Goal: Task Accomplishment & Management: Use online tool/utility

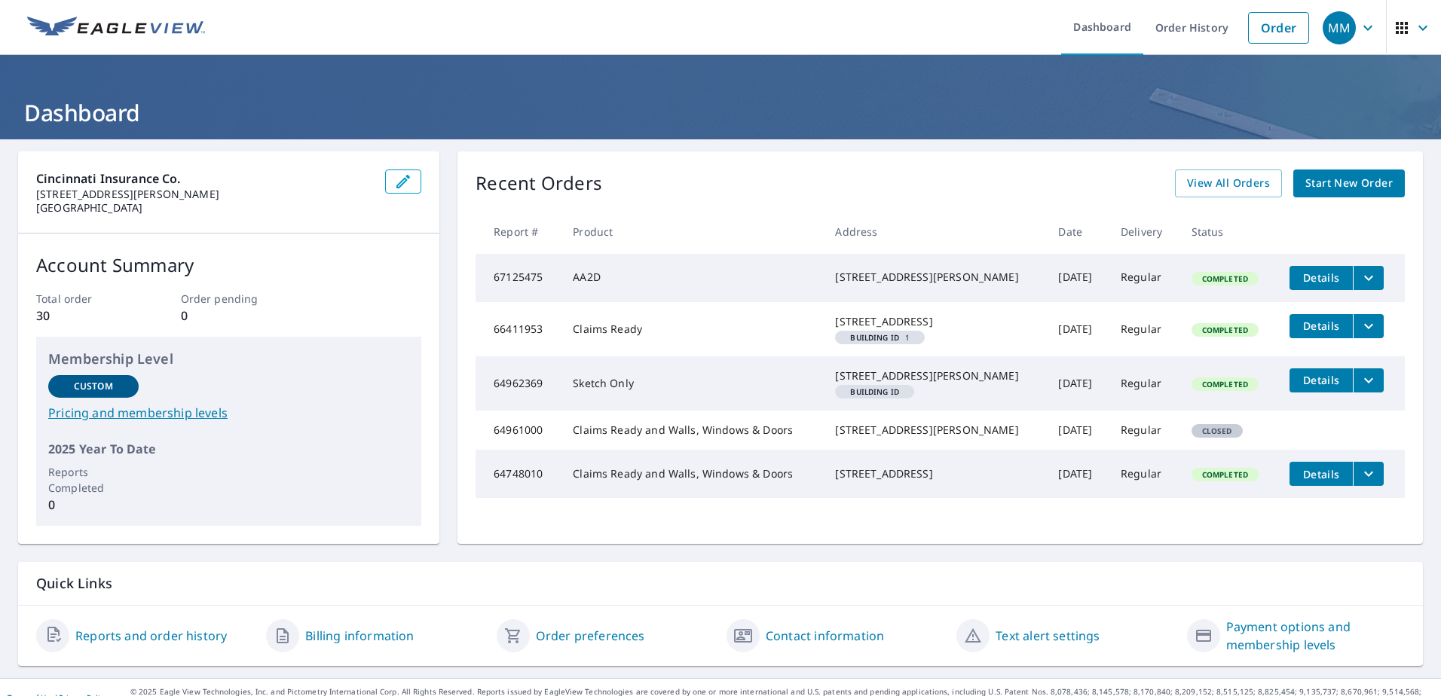
click at [1360, 276] on icon "filesDropdownBtn-67125475" at bounding box center [1369, 278] width 18 height 18
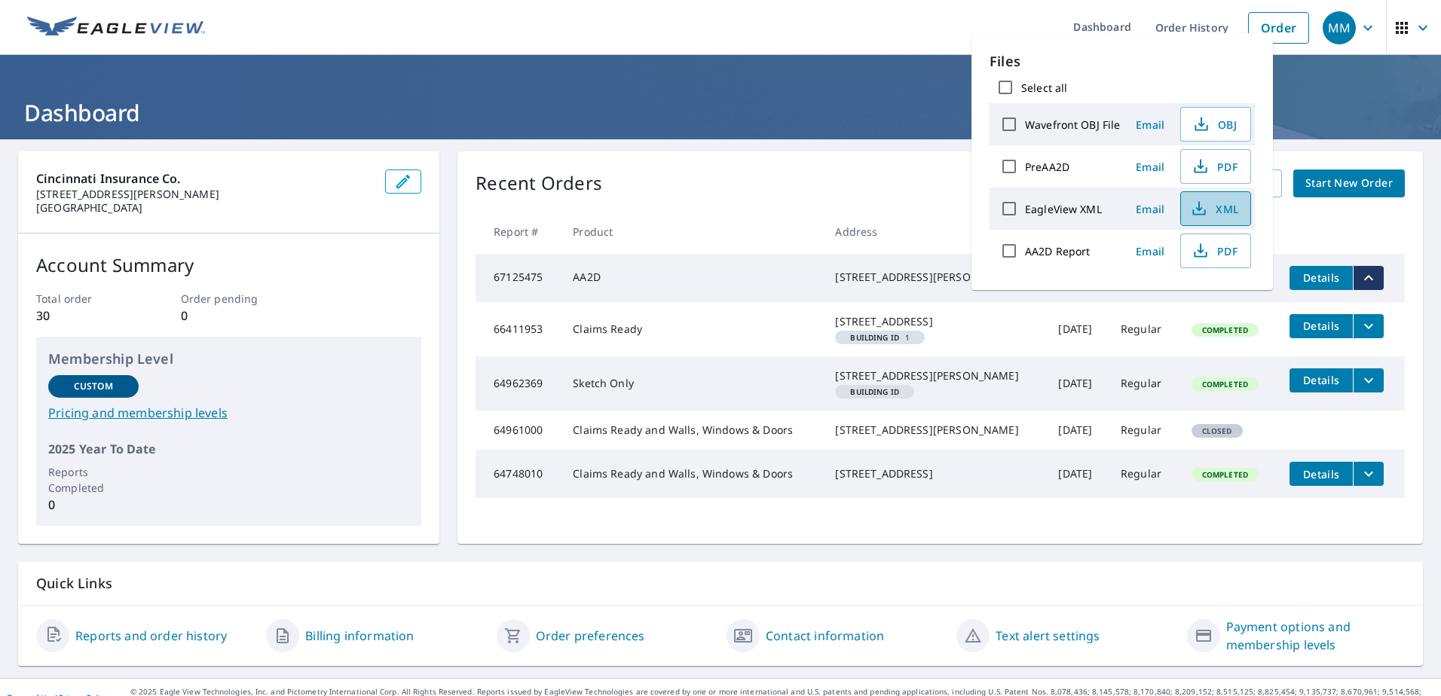
click at [1192, 210] on icon "button" at bounding box center [1199, 209] width 18 height 18
click at [880, 137] on header "Dashboard" at bounding box center [720, 97] width 1441 height 84
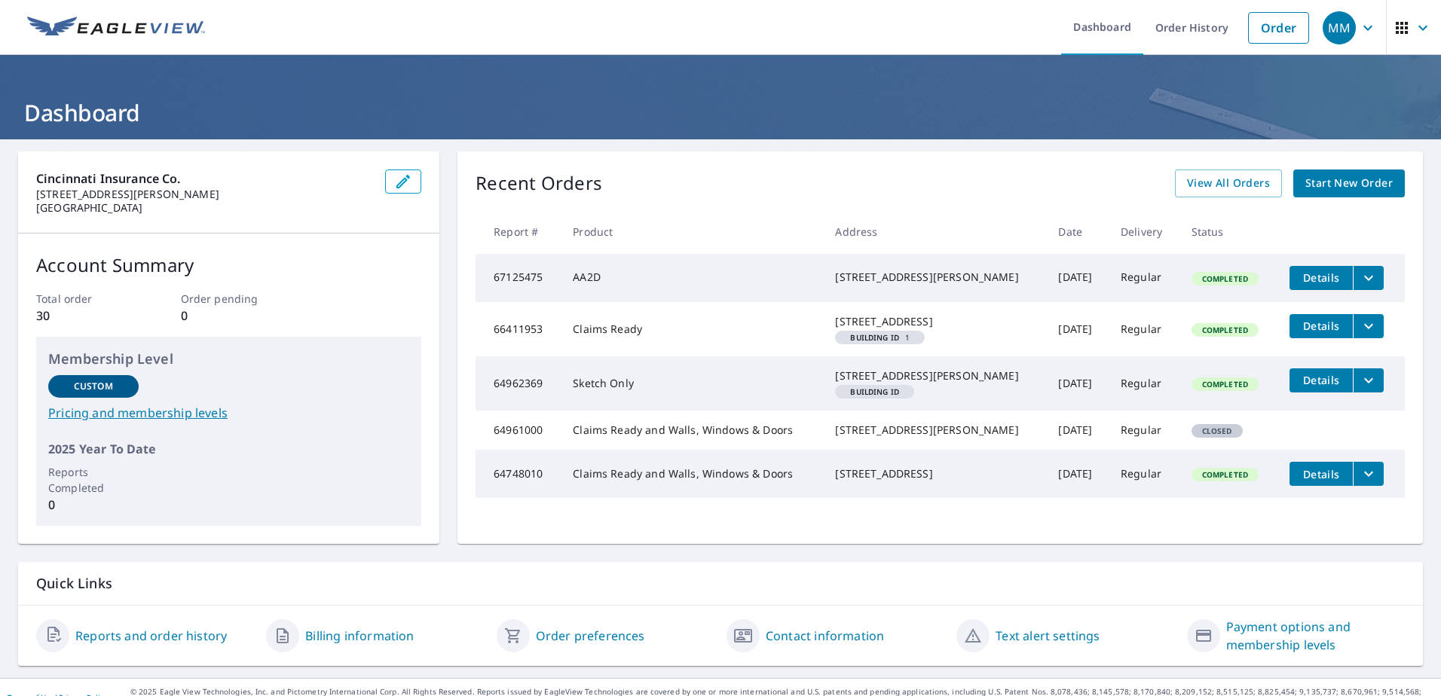
click at [601, 283] on td "AA2D" at bounding box center [692, 278] width 262 height 48
click at [1360, 283] on icon "filesDropdownBtn-67125475" at bounding box center [1369, 278] width 18 height 18
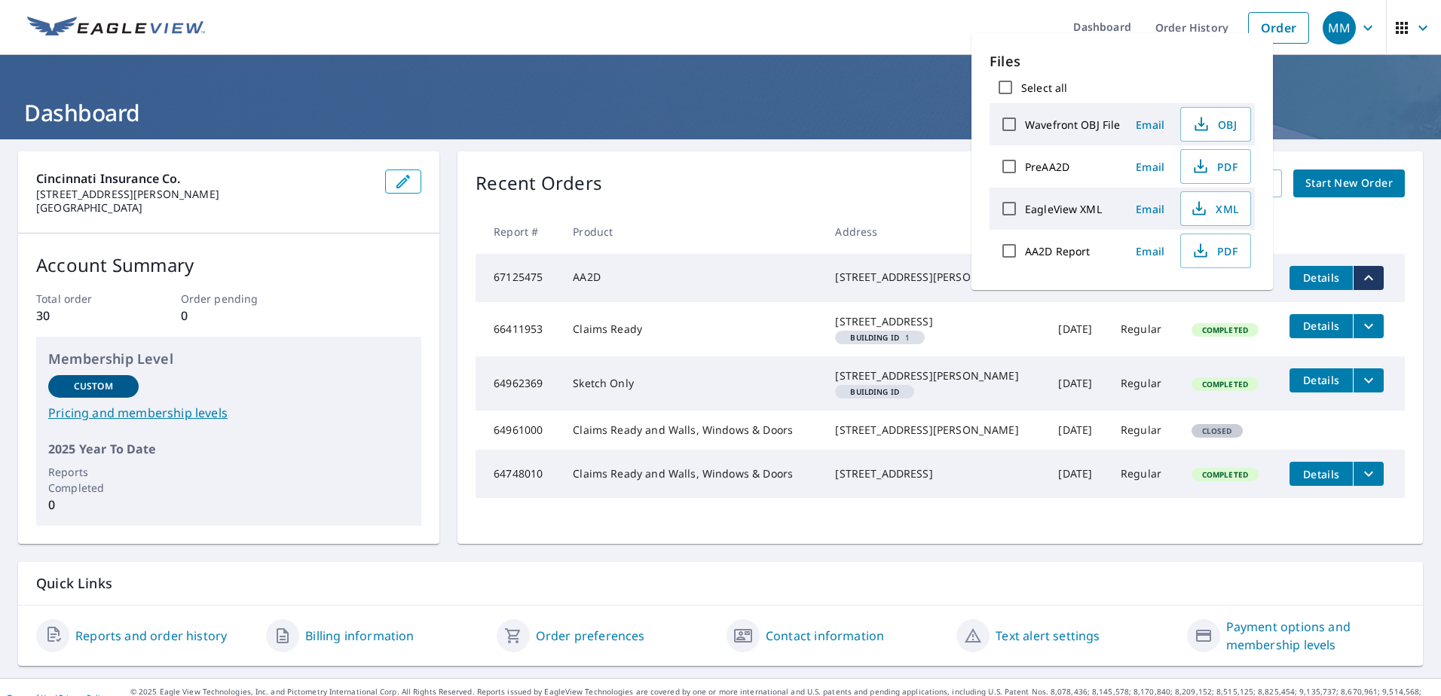
click at [922, 161] on div "Recent Orders View All Orders Start New Order Report # Product Address Date Del…" at bounding box center [941, 347] width 966 height 393
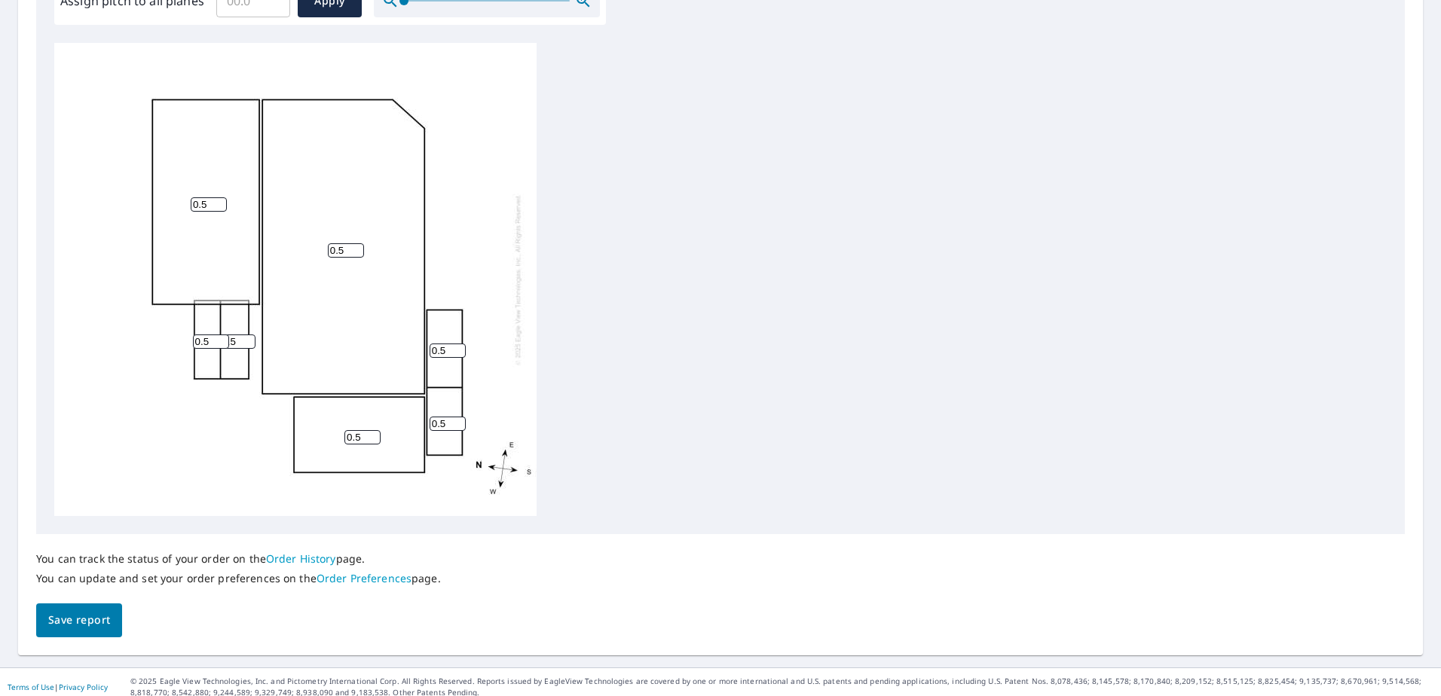
scroll to position [497, 0]
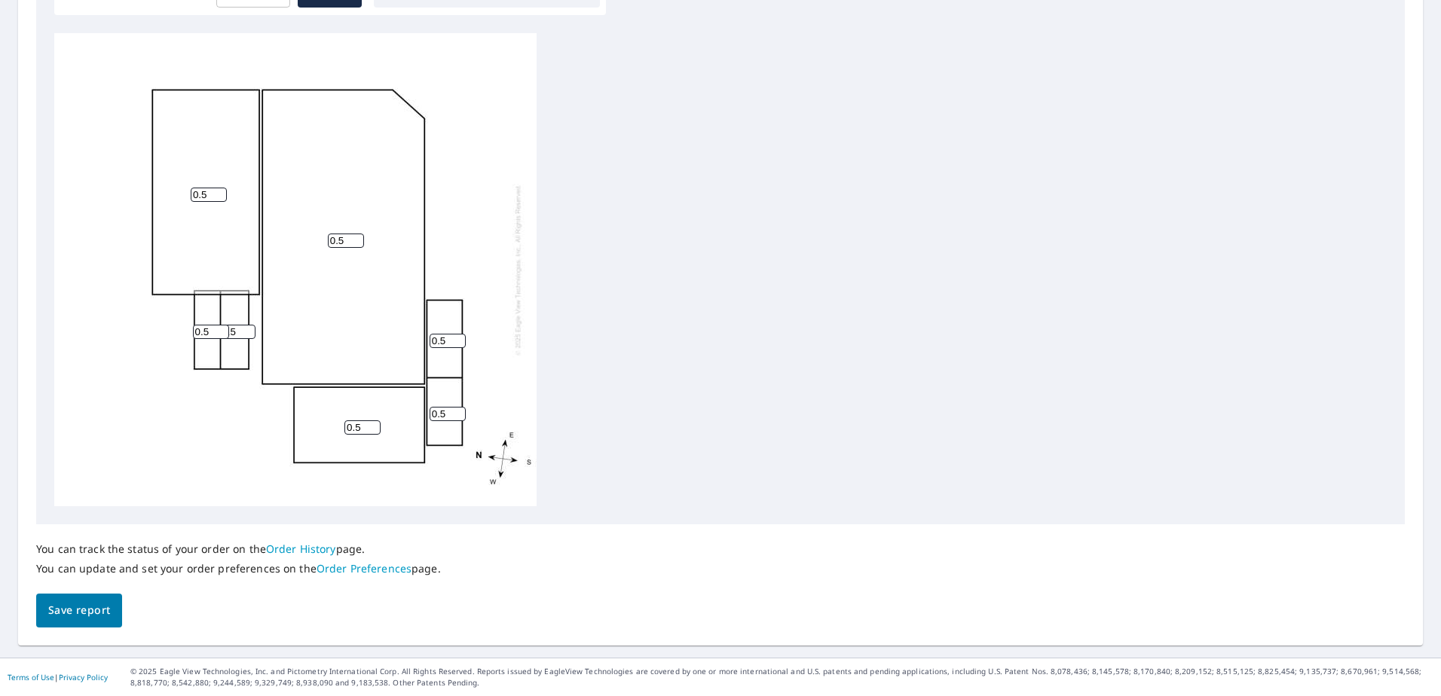
click at [209, 194] on input "0.5" at bounding box center [209, 195] width 36 height 14
click at [219, 195] on input "0" at bounding box center [209, 195] width 36 height 14
click at [219, 189] on input "1" at bounding box center [209, 195] width 36 height 14
click at [219, 189] on input "2" at bounding box center [209, 195] width 36 height 14
type input "3"
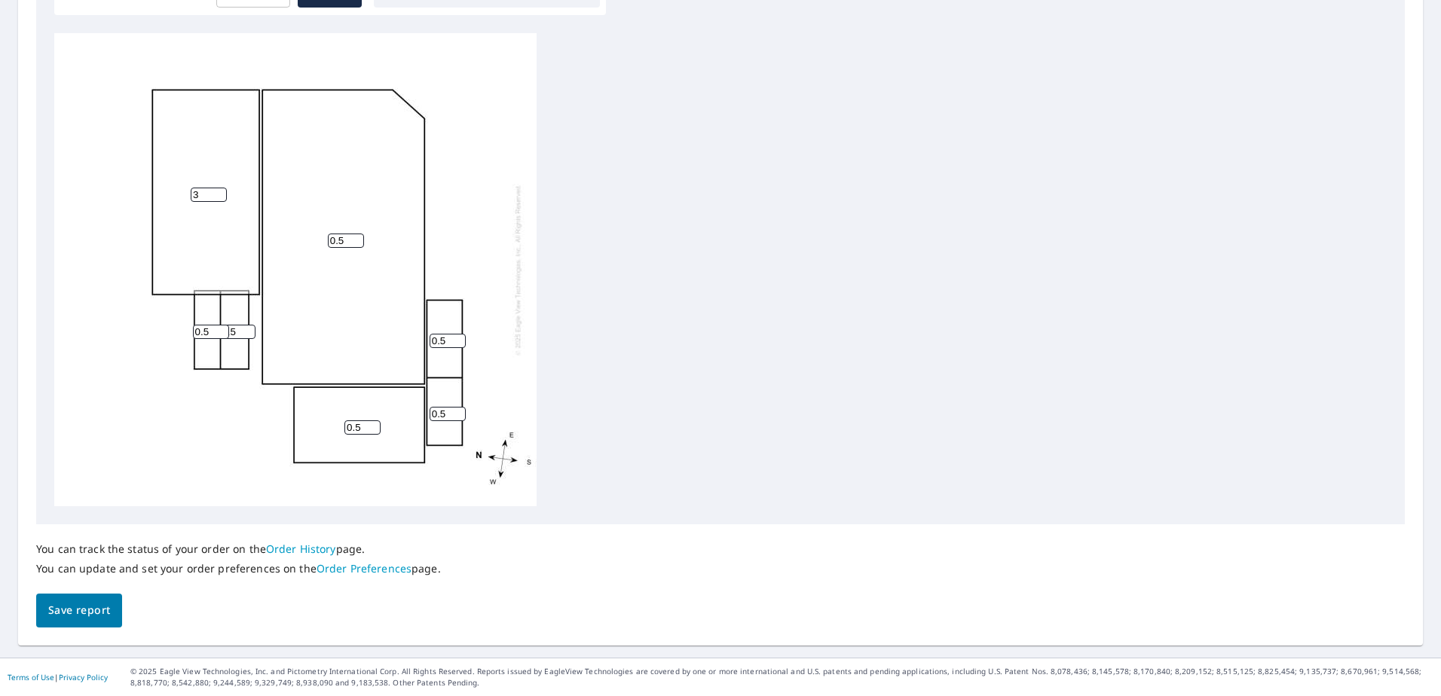
click at [219, 189] on input "3" at bounding box center [209, 195] width 36 height 14
click at [232, 295] on div "0.5 3 0.5 0.5 0.5 0.5 0.5" at bounding box center [295, 269] width 482 height 473
click at [442, 335] on input "0.5" at bounding box center [448, 341] width 36 height 14
click at [460, 339] on input "1" at bounding box center [448, 341] width 36 height 14
click at [460, 339] on input "2" at bounding box center [448, 341] width 36 height 14
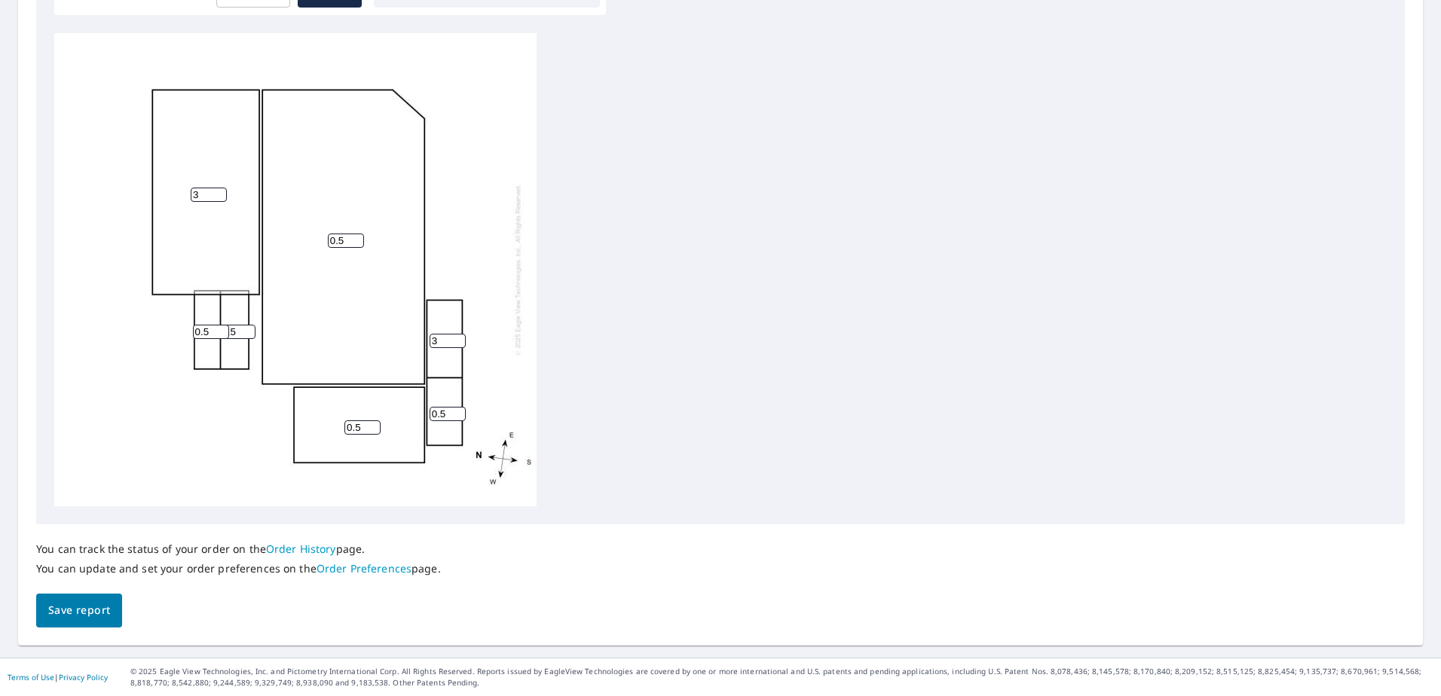
type input "3"
click at [460, 339] on input "3" at bounding box center [448, 341] width 36 height 14
click at [195, 195] on input "3" at bounding box center [209, 195] width 36 height 14
drag, startPoint x: 208, startPoint y: 196, endPoint x: 182, endPoint y: 197, distance: 25.7
click at [182, 197] on div "0.5 3 0.5 3 0.5 0.5 0.5" at bounding box center [295, 269] width 482 height 473
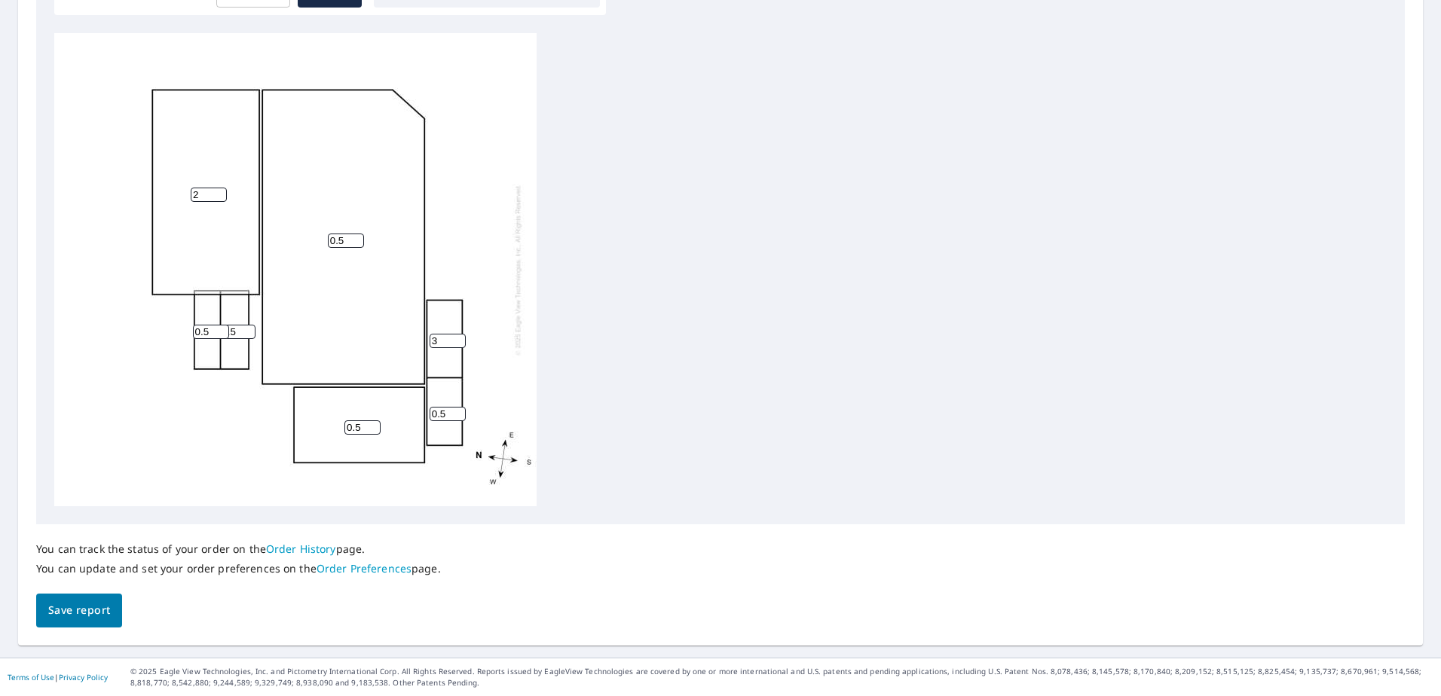
type input "2"
click at [208, 331] on input "0.5" at bounding box center [211, 332] width 36 height 14
type input "0"
type input "3"
click at [245, 333] on input "0" at bounding box center [237, 332] width 36 height 14
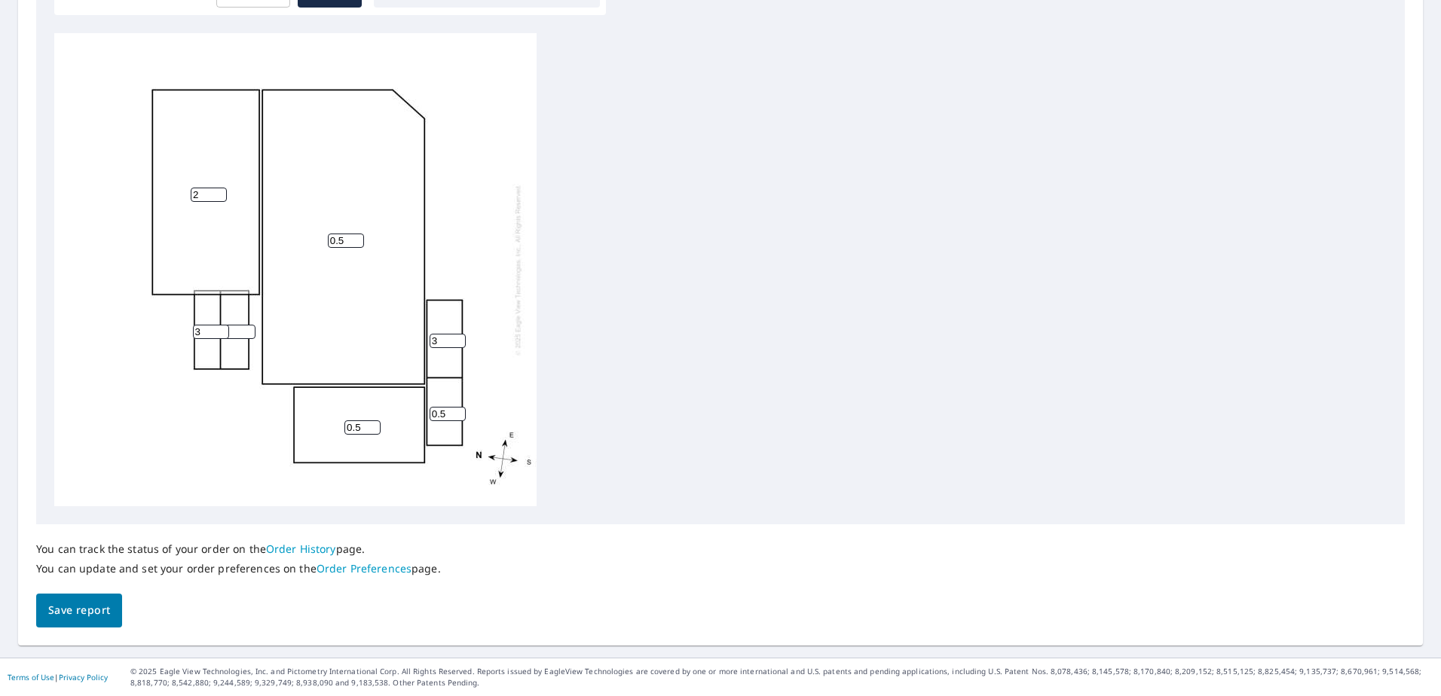
click at [245, 333] on input "0" at bounding box center [237, 332] width 36 height 14
click at [249, 327] on input "1" at bounding box center [237, 332] width 36 height 14
type input "2"
click at [246, 327] on input "2" at bounding box center [237, 332] width 36 height 14
click at [239, 332] on input "2" at bounding box center [237, 332] width 36 height 14
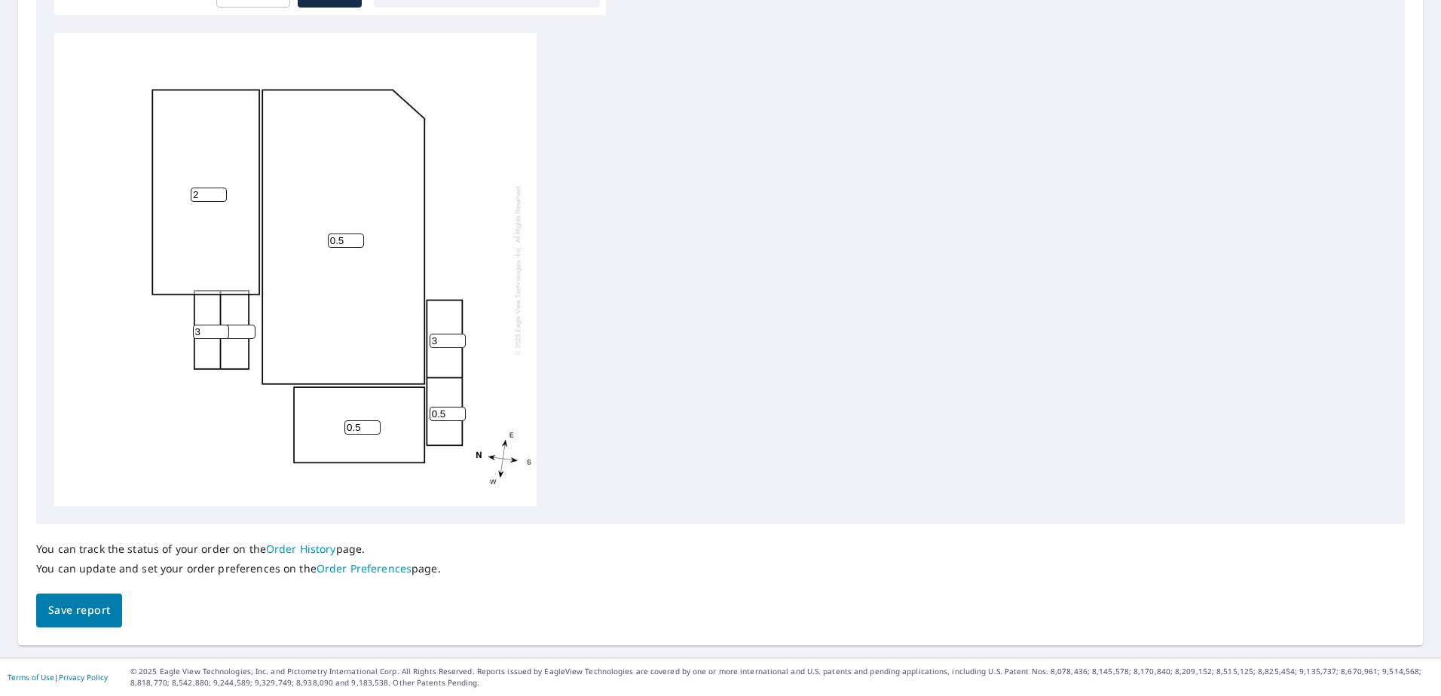
click at [237, 332] on input "2" at bounding box center [237, 332] width 36 height 14
click at [236, 332] on input "2" at bounding box center [237, 332] width 36 height 14
click at [222, 451] on div "0.5 2 0.5 3 0.5 2 3" at bounding box center [295, 269] width 482 height 473
click at [297, 323] on div "0.5 2 0.5 3 0.5 2 3" at bounding box center [295, 269] width 482 height 473
click at [318, 336] on div "0.5 2 0.5 3 0.5 2 3" at bounding box center [295, 269] width 482 height 473
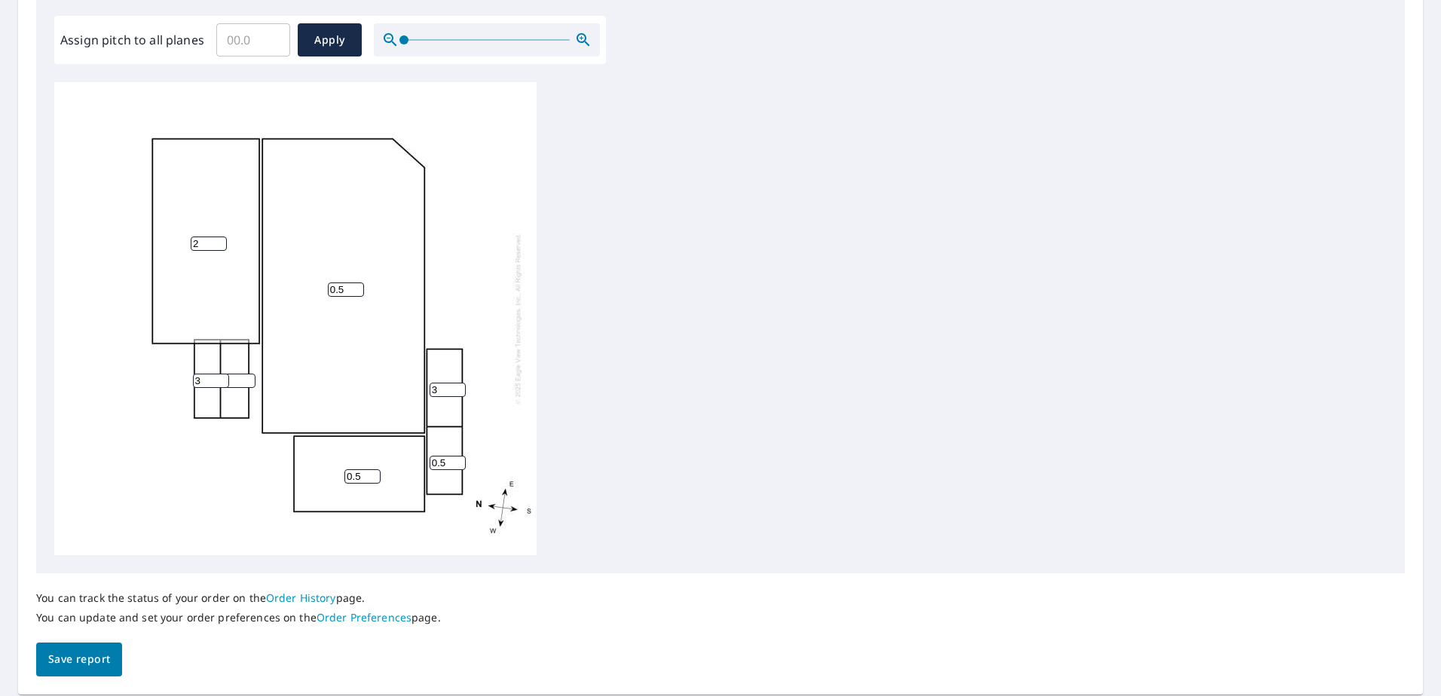
scroll to position [421, 0]
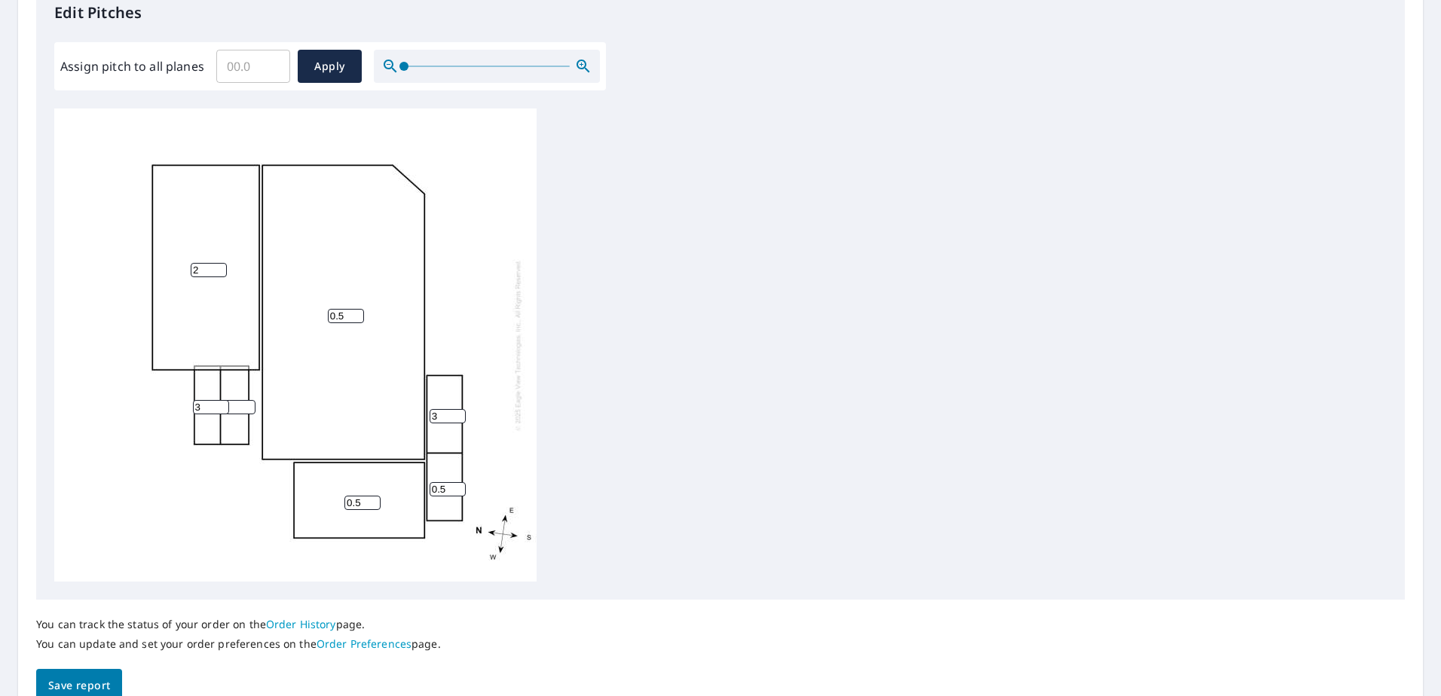
click at [436, 489] on input "0.5" at bounding box center [448, 489] width 36 height 14
click at [445, 488] on input "0.5" at bounding box center [448, 489] width 36 height 14
type input "0"
type input "3"
click at [491, 289] on div "0.5 2 0.5 3 3 2 3" at bounding box center [295, 345] width 482 height 473
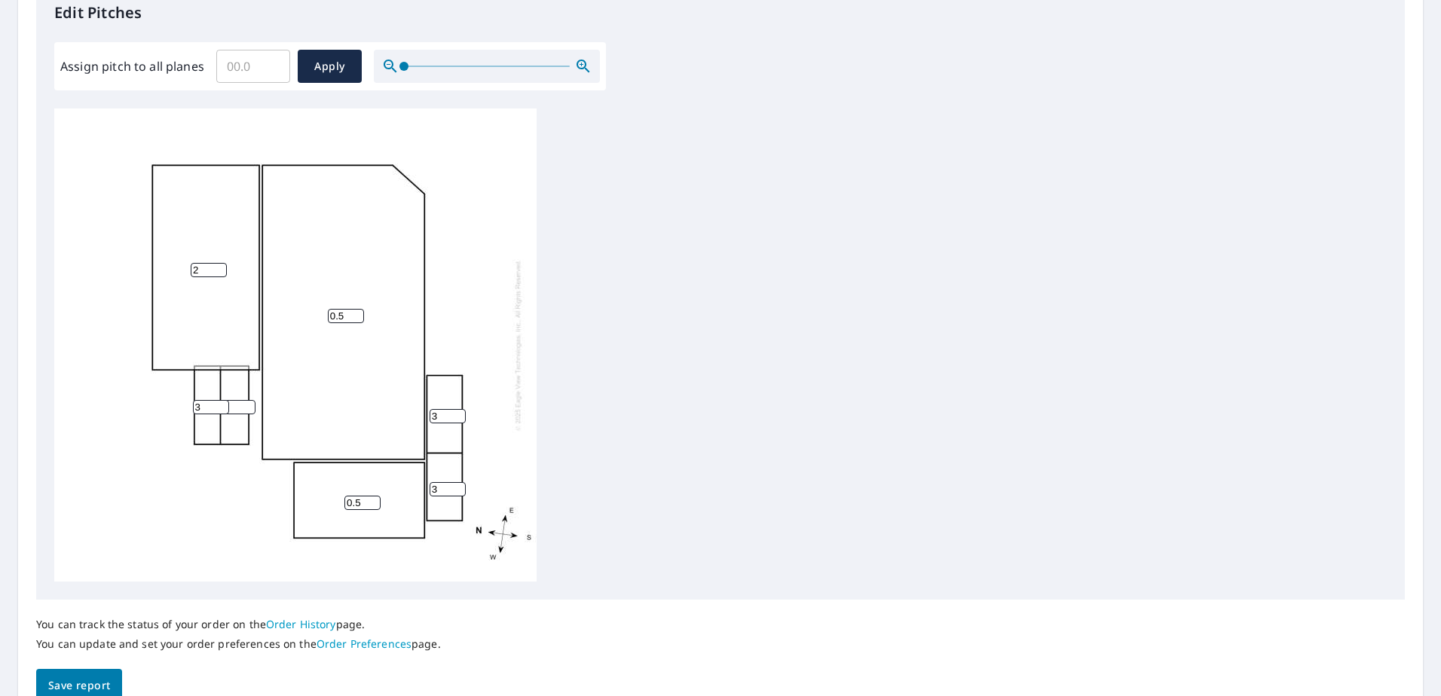
click at [237, 406] on input "2" at bounding box center [237, 407] width 36 height 14
click at [249, 406] on input "3" at bounding box center [237, 407] width 36 height 14
click at [248, 404] on input "4" at bounding box center [237, 407] width 36 height 14
click at [248, 404] on input "5" at bounding box center [237, 407] width 36 height 14
drag, startPoint x: 245, startPoint y: 402, endPoint x: 230, endPoint y: 406, distance: 15.5
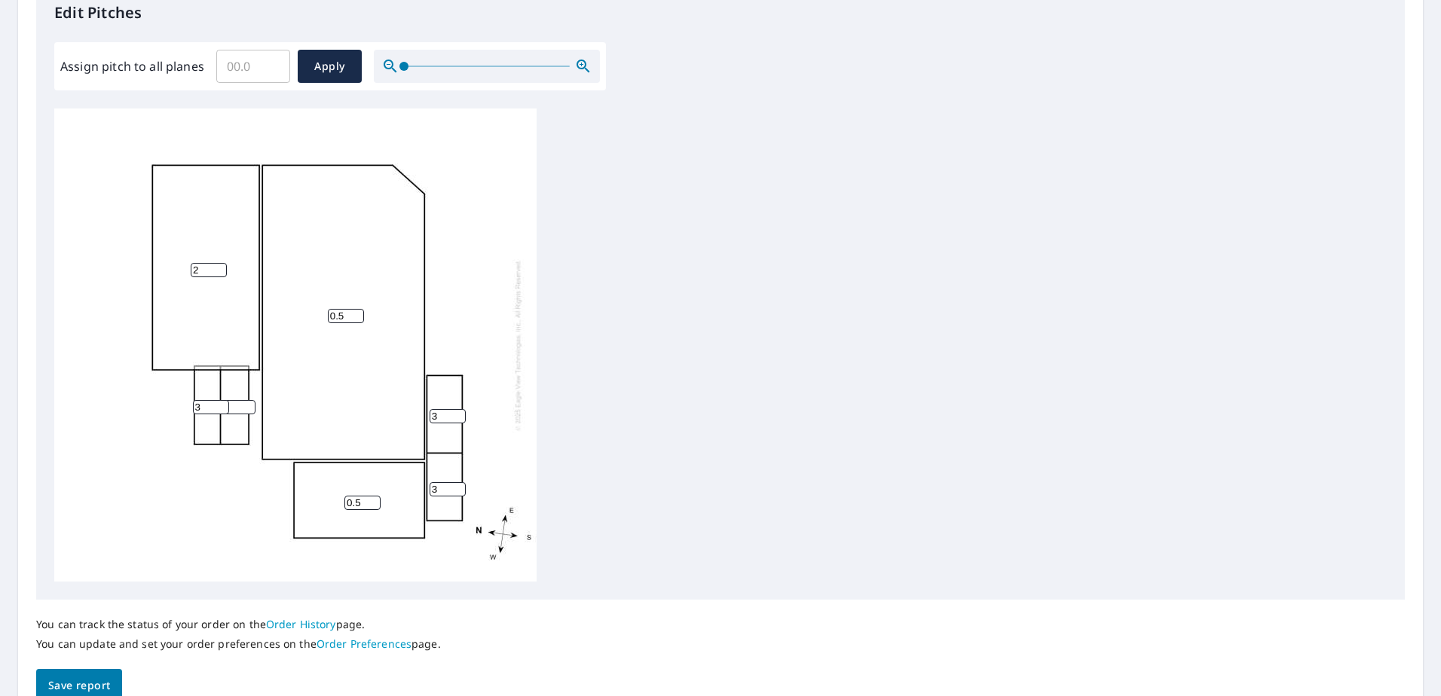
type input "6"
click at [243, 402] on input "6" at bounding box center [237, 407] width 36 height 14
click at [214, 409] on input "3" at bounding box center [211, 407] width 36 height 14
click at [219, 409] on input "2" at bounding box center [211, 407] width 36 height 14
click at [220, 409] on input "1" at bounding box center [211, 407] width 36 height 14
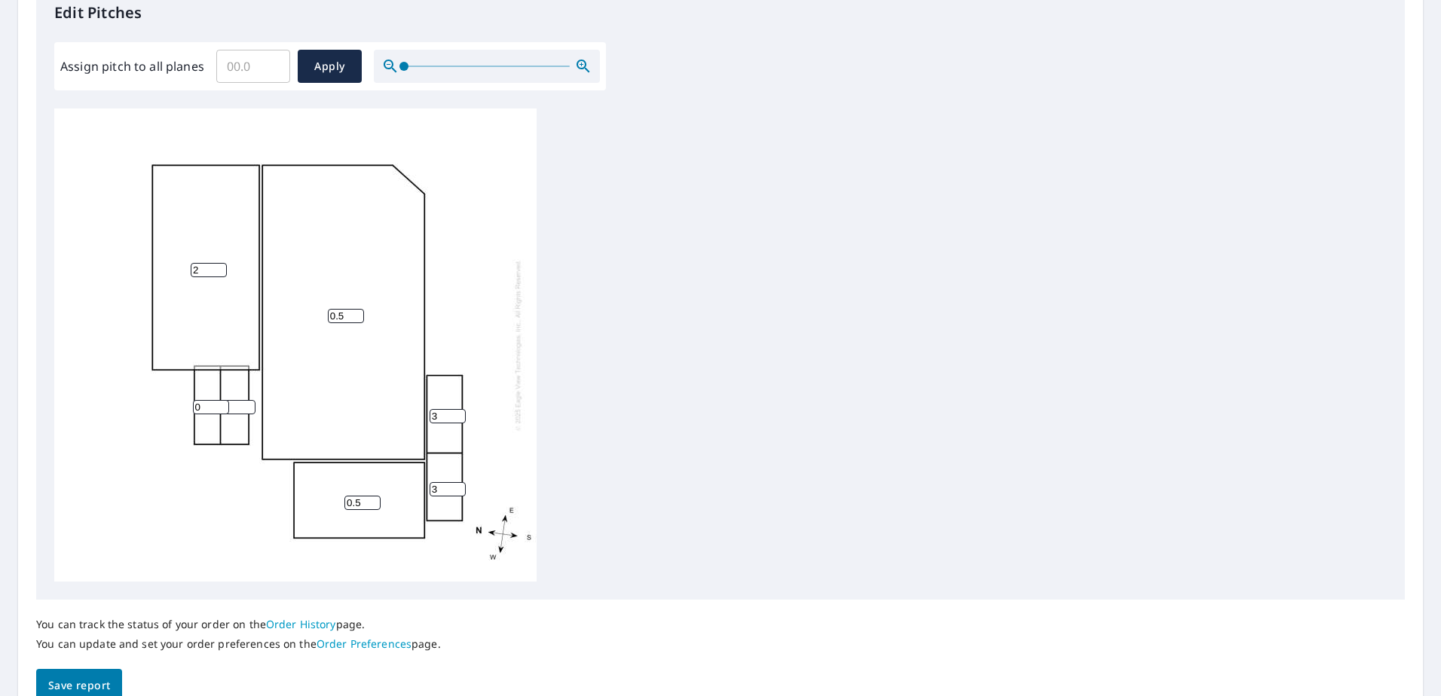
click at [220, 409] on input "0" at bounding box center [211, 407] width 36 height 14
click at [220, 445] on div "0.5 2 0.5 3 3 6 0" at bounding box center [295, 345] width 482 height 473
drag, startPoint x: 242, startPoint y: 416, endPoint x: 241, endPoint y: 409, distance: 7.6
click at [242, 415] on div "0.5 2 0.5 3 3 6 0" at bounding box center [295, 345] width 482 height 473
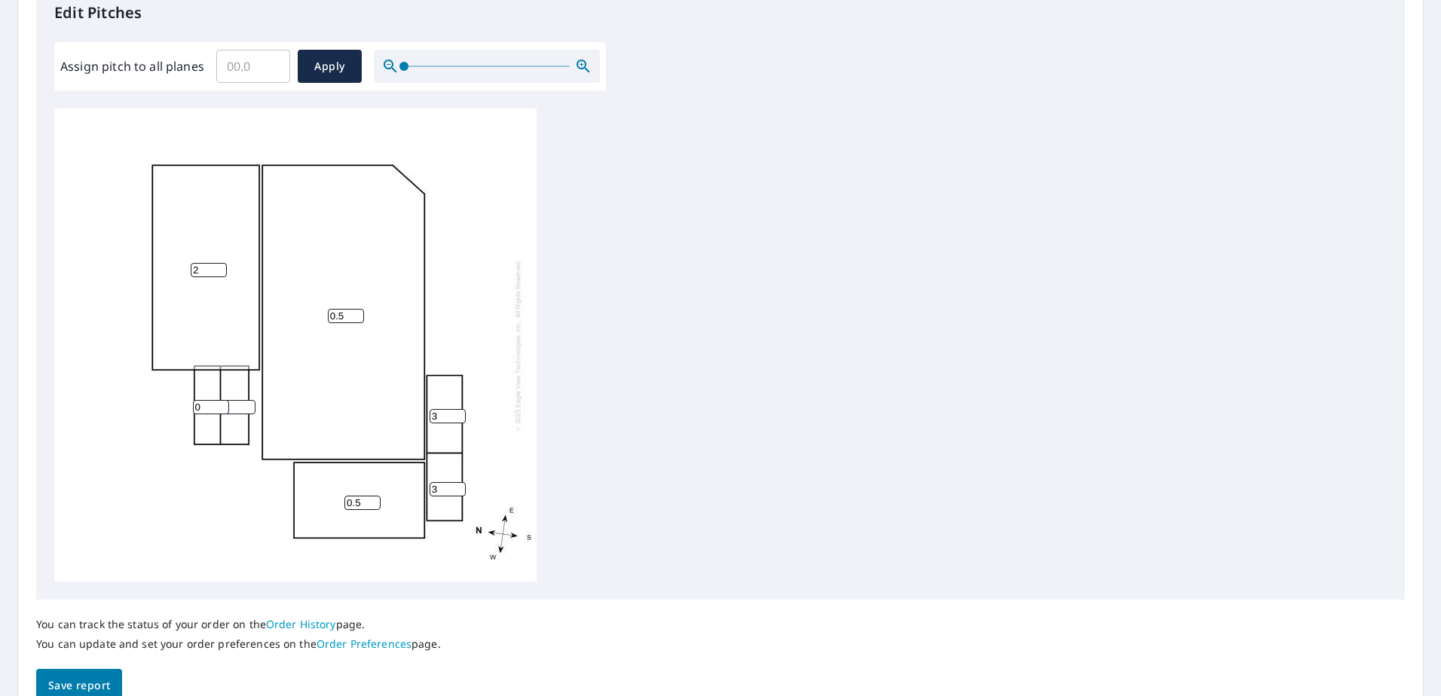
click at [241, 408] on input "6" at bounding box center [237, 407] width 36 height 14
click at [223, 407] on input "1" at bounding box center [211, 407] width 36 height 14
click at [223, 406] on input "2" at bounding box center [211, 407] width 36 height 14
click at [223, 406] on input "3" at bounding box center [211, 407] width 36 height 14
click at [223, 406] on input "4" at bounding box center [211, 407] width 36 height 14
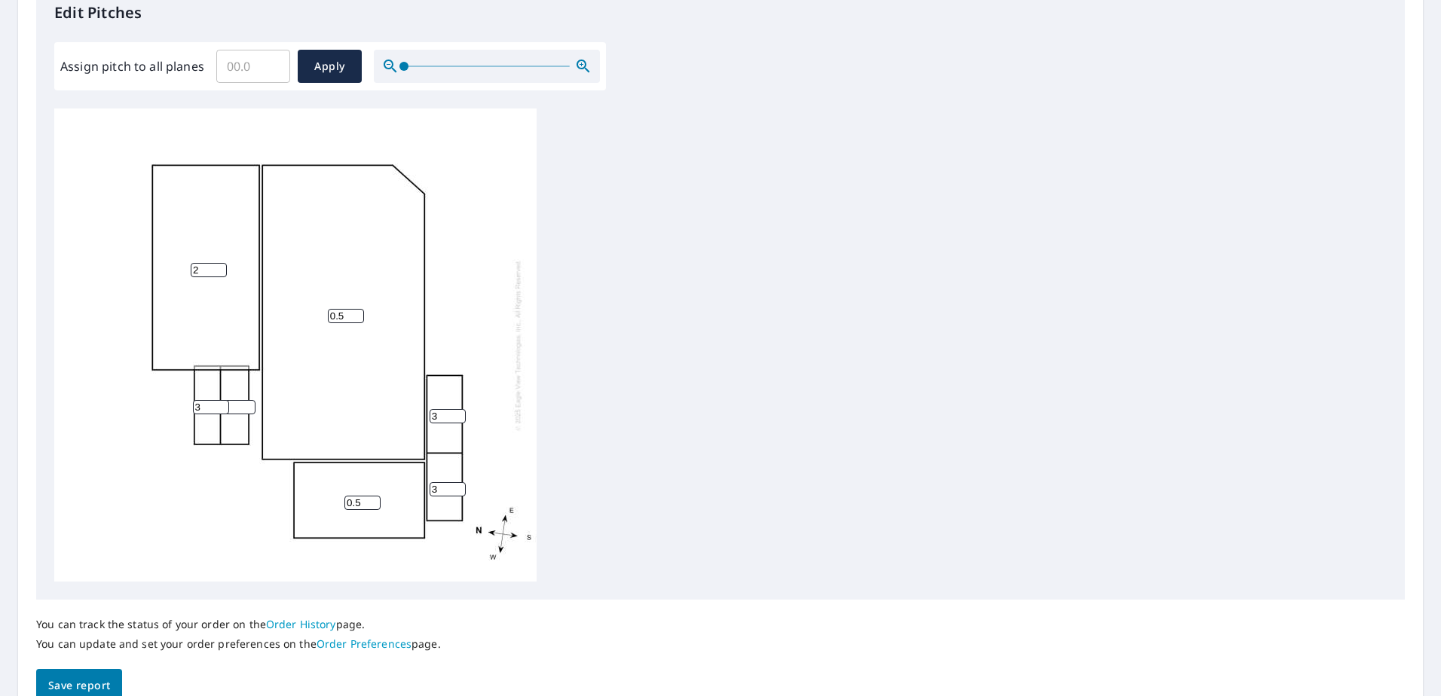
type input "3"
click at [223, 410] on input "3" at bounding box center [211, 407] width 36 height 14
click at [235, 406] on input "6" at bounding box center [237, 407] width 36 height 14
click at [249, 406] on input "7" at bounding box center [237, 407] width 36 height 14
click at [249, 406] on input "8" at bounding box center [237, 407] width 36 height 14
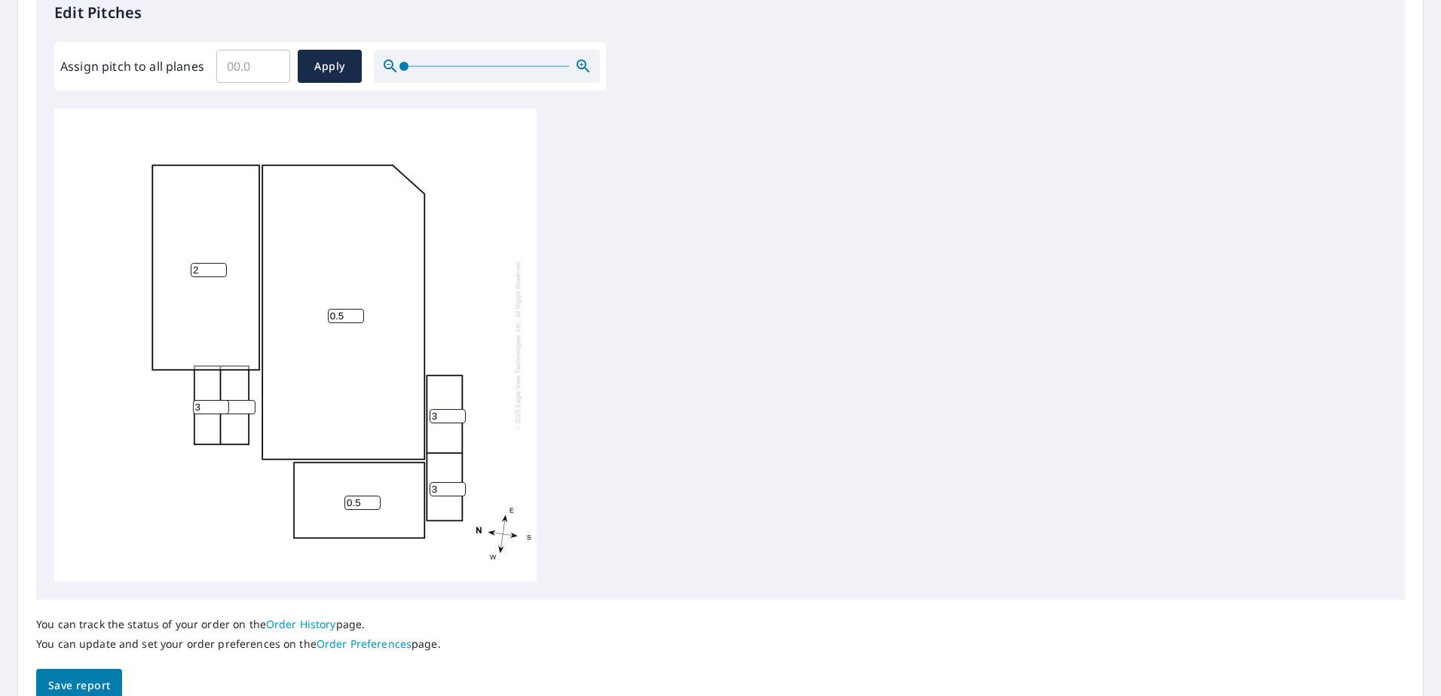
click at [248, 409] on input "7" at bounding box center [237, 407] width 36 height 14
click at [248, 409] on input "6" at bounding box center [237, 407] width 36 height 14
click at [248, 409] on input "5" at bounding box center [237, 407] width 36 height 14
click at [247, 409] on input "4" at bounding box center [237, 407] width 36 height 14
click at [247, 404] on input "5" at bounding box center [237, 407] width 36 height 14
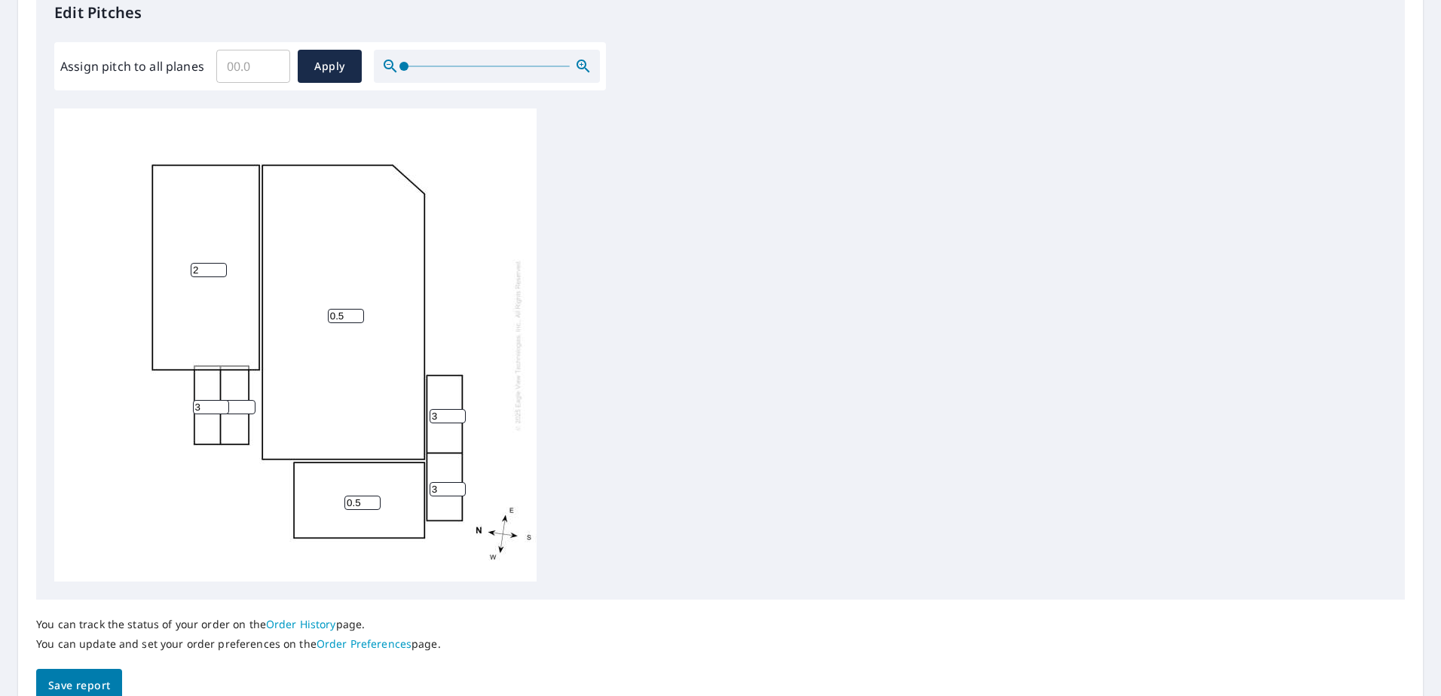
click at [247, 404] on input "6" at bounding box center [237, 407] width 36 height 14
click at [247, 404] on input "7" at bounding box center [237, 407] width 36 height 14
type input "8"
click at [247, 404] on input "8" at bounding box center [237, 407] width 36 height 14
